Goal: Task Accomplishment & Management: Complete application form

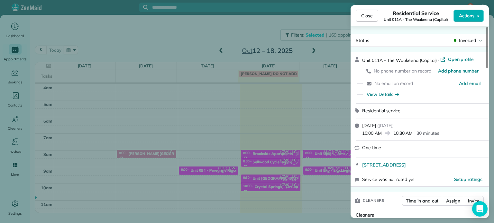
scroll to position [50, 0]
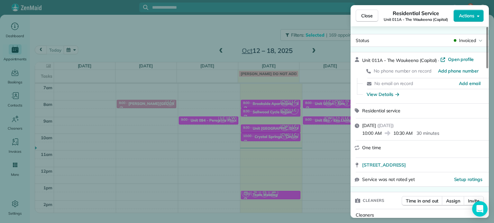
click at [245, 35] on div "Close Residential Service Unit 011A - The Waukeena (Capital) Actions Status Inv…" at bounding box center [247, 111] width 494 height 223
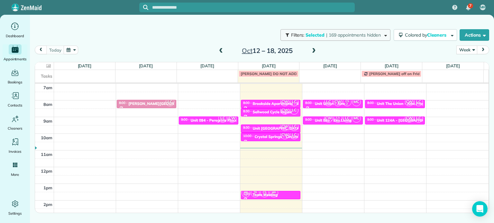
click at [327, 37] on span "| 169 appointments hidden" at bounding box center [353, 35] width 55 height 6
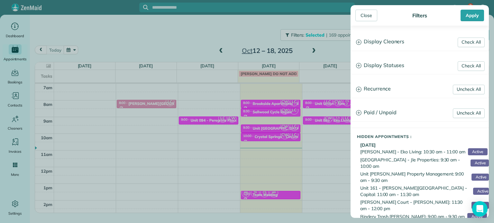
click at [399, 46] on h3 "Display Cleaners" at bounding box center [420, 42] width 138 height 16
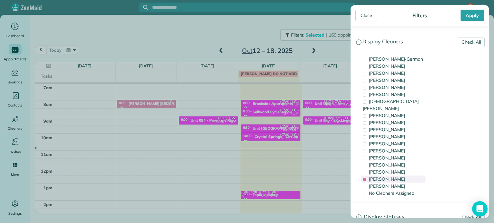
click at [400, 176] on div "[PERSON_NAME]" at bounding box center [393, 179] width 64 height 7
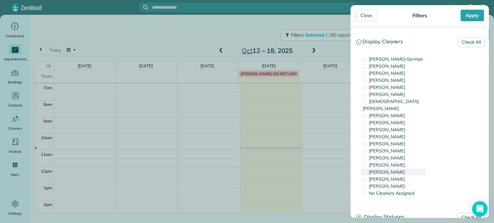
click at [404, 169] on div "[PERSON_NAME]" at bounding box center [393, 172] width 64 height 7
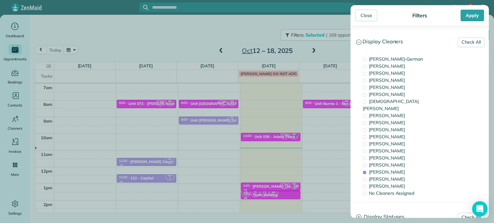
click at [284, 113] on div "Close Filters Apply Check All Display Cleaners [PERSON_NAME]-German [PERSON_NAM…" at bounding box center [247, 111] width 494 height 223
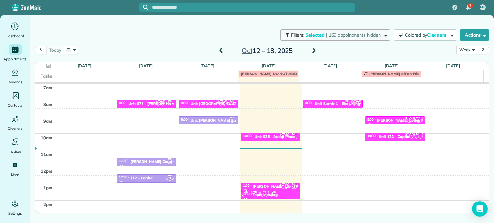
click at [343, 38] on span "| 169 appointments hidden" at bounding box center [353, 35] width 55 height 6
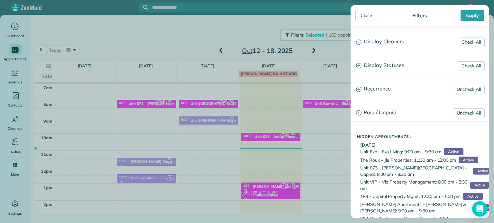
click at [387, 42] on h3 "Display Cleaners" at bounding box center [420, 42] width 138 height 16
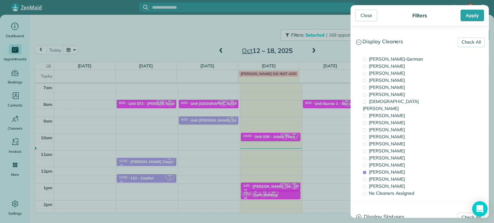
click at [322, 142] on div "Close Filters Apply Check All Display Cleaners [PERSON_NAME]-German [PERSON_NAM…" at bounding box center [247, 111] width 494 height 223
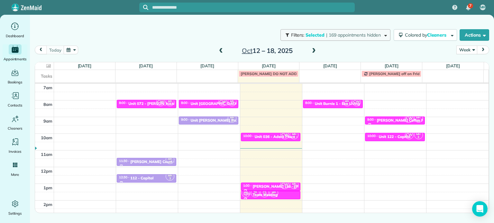
click at [342, 36] on span "| 169 appointments hidden" at bounding box center [353, 35] width 55 height 6
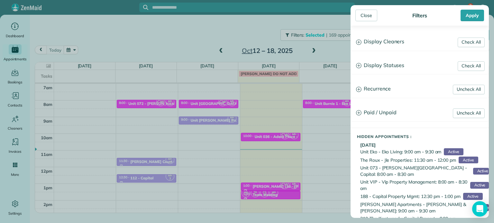
click at [386, 42] on h3 "Display Cleaners" at bounding box center [420, 42] width 138 height 16
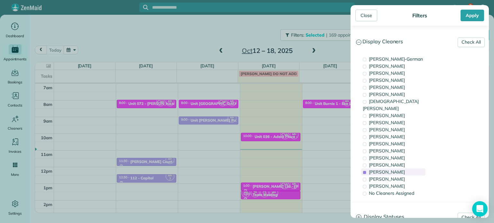
click at [391, 169] on span "[PERSON_NAME]" at bounding box center [387, 172] width 36 height 6
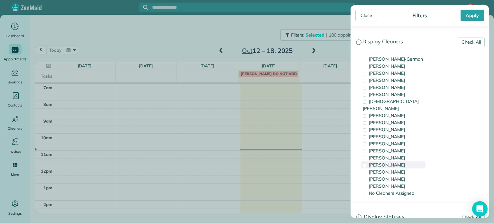
click at [393, 162] on div "[PERSON_NAME]" at bounding box center [393, 165] width 64 height 7
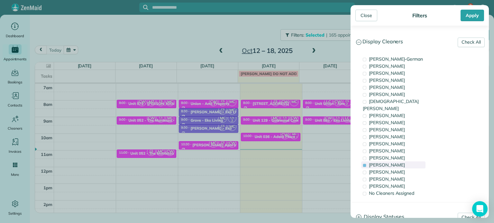
click at [393, 162] on div "[PERSON_NAME]" at bounding box center [393, 165] width 64 height 7
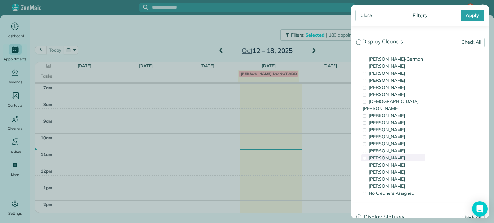
click at [394, 155] on div "[PERSON_NAME]" at bounding box center [393, 158] width 64 height 7
click at [398, 183] on div "[PERSON_NAME]" at bounding box center [393, 186] width 64 height 7
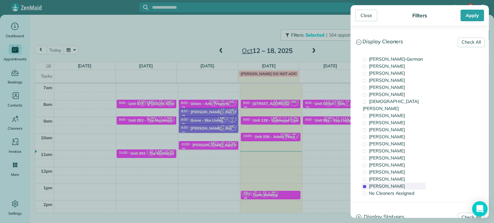
click at [386, 184] on span "[PERSON_NAME]" at bounding box center [387, 187] width 36 height 6
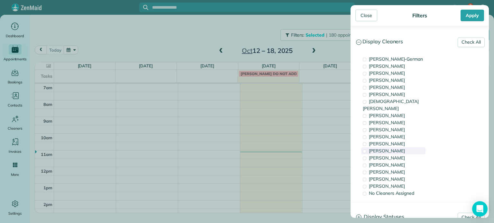
click at [387, 148] on span "[PERSON_NAME]" at bounding box center [387, 151] width 36 height 6
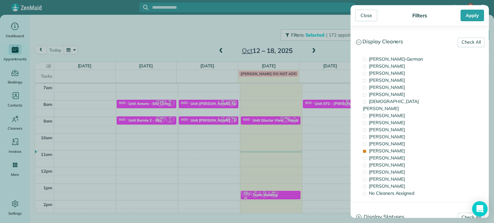
click at [301, 145] on div "Close Filters Apply Check All Display Cleaners [PERSON_NAME]-German [PERSON_NAM…" at bounding box center [247, 111] width 494 height 223
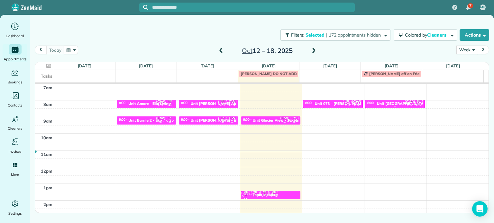
click at [390, 104] on div "Unit [GEOGRAPHIC_DATA] Apartments - Tokola Properties" at bounding box center [429, 104] width 105 height 5
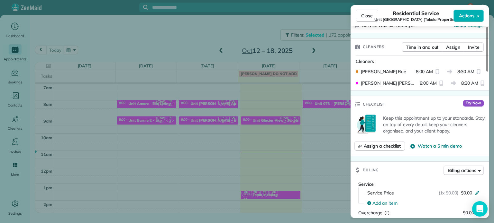
scroll to position [32, 0]
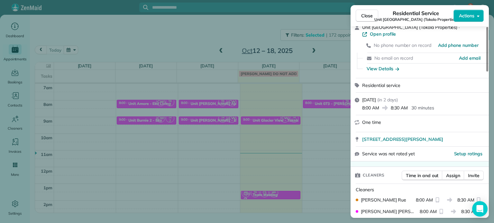
click at [294, 113] on div "Close Residential Service Unit [GEOGRAPHIC_DATA] Apartments (Tokola Properties)…" at bounding box center [247, 111] width 494 height 223
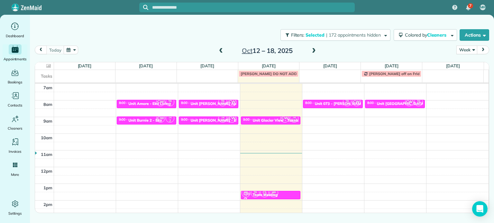
click at [315, 51] on span at bounding box center [313, 51] width 7 height 6
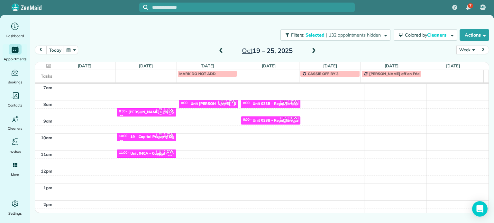
click at [325, 118] on div "4am 5am 6am 7am 8am 9am 10am 11am 12pm 1pm 2pm 3pm 4pm 5pm TR 2 CW 8:30 - 9:00 …" at bounding box center [261, 151] width 453 height 234
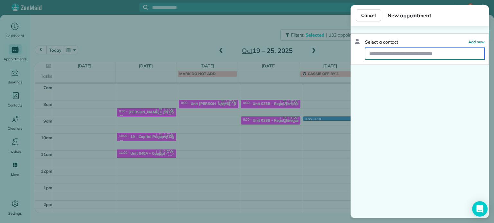
click at [389, 55] on input "text" at bounding box center [424, 54] width 119 height 12
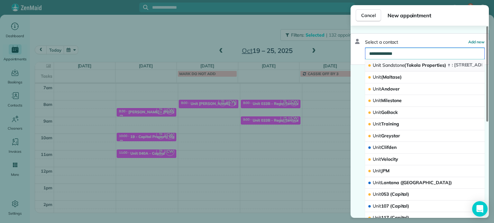
type input "**********"
click at [392, 66] on span "Sandstone" at bounding box center [393, 65] width 22 height 6
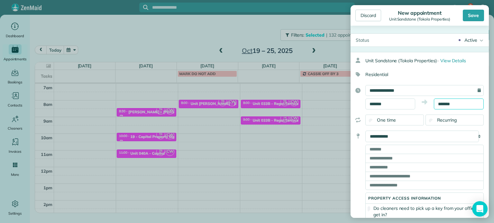
click at [444, 106] on body "7 MH Dashboard Appointments Bookings Contacts Cleaners Invoices Payroll Reports…" at bounding box center [247, 111] width 494 height 223
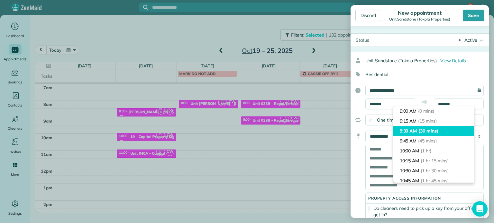
type input "*******"
click at [430, 129] on span "(30 mins)" at bounding box center [428, 131] width 20 height 6
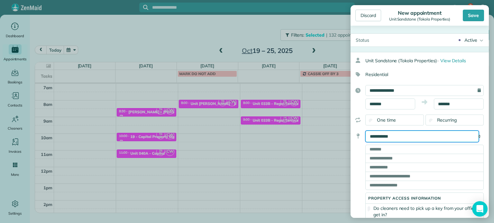
click at [427, 136] on select "**********" at bounding box center [421, 137] width 113 height 12
select select "******"
click at [365, 131] on select "**********" at bounding box center [421, 137] width 113 height 12
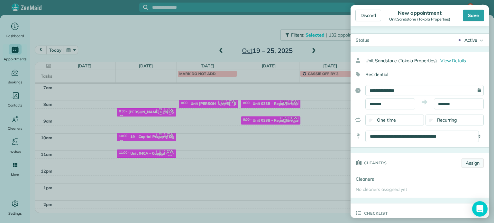
click at [470, 165] on link "Assign" at bounding box center [472, 164] width 22 height 10
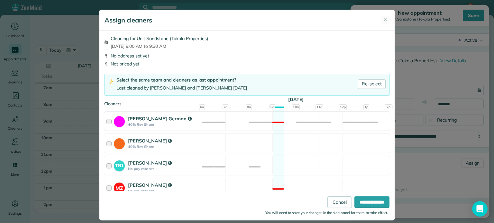
click at [264, 124] on div "[PERSON_NAME]-German 40% Rev Share Not available" at bounding box center [247, 121] width 286 height 19
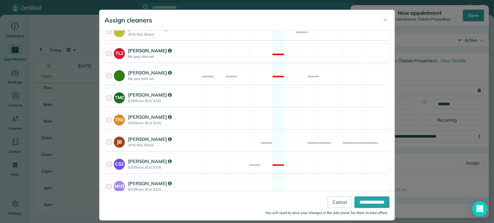
scroll to position [315, 0]
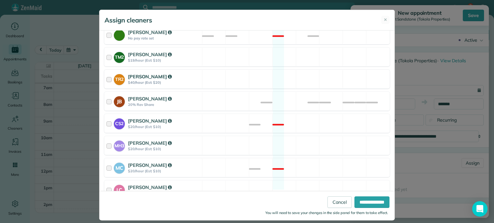
click at [297, 73] on div "TR2 [PERSON_NAME] $40/hour (Est: $20) Available" at bounding box center [247, 79] width 286 height 19
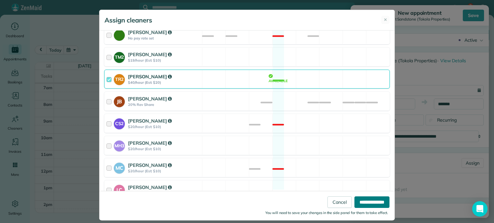
drag, startPoint x: 367, startPoint y: 200, endPoint x: 388, endPoint y: 176, distance: 31.7
click at [367, 200] on input "**********" at bounding box center [371, 203] width 35 height 12
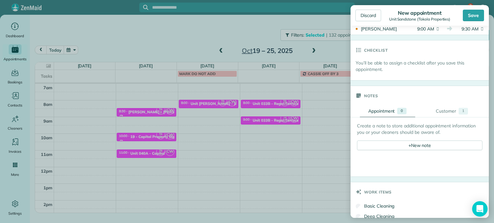
scroll to position [193, 0]
click at [408, 143] on span "+" at bounding box center [409, 144] width 3 height 6
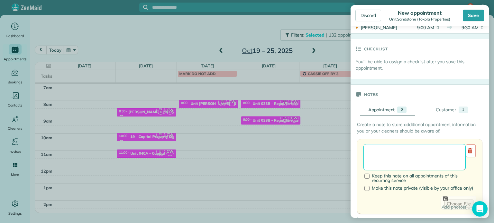
click at [408, 148] on textarea at bounding box center [414, 157] width 102 height 26
paste textarea "**********"
type textarea "**********"
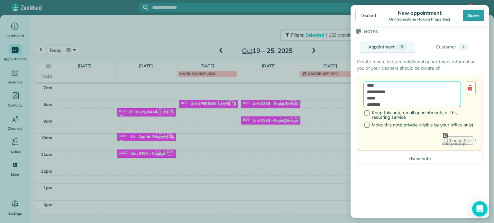
scroll to position [257, 0]
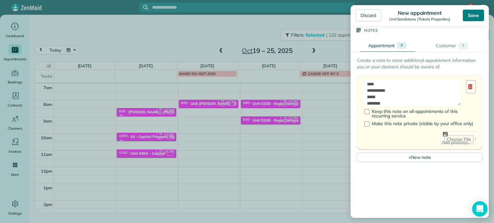
click at [471, 17] on div "Save" at bounding box center [473, 16] width 21 height 12
